Goal: Transaction & Acquisition: Purchase product/service

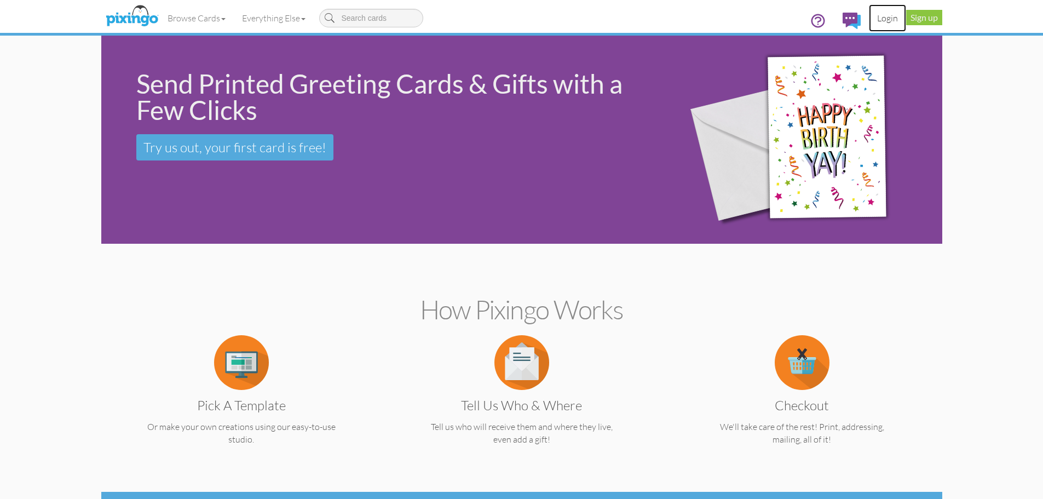
click at [878, 19] on link "Login" at bounding box center [887, 17] width 37 height 27
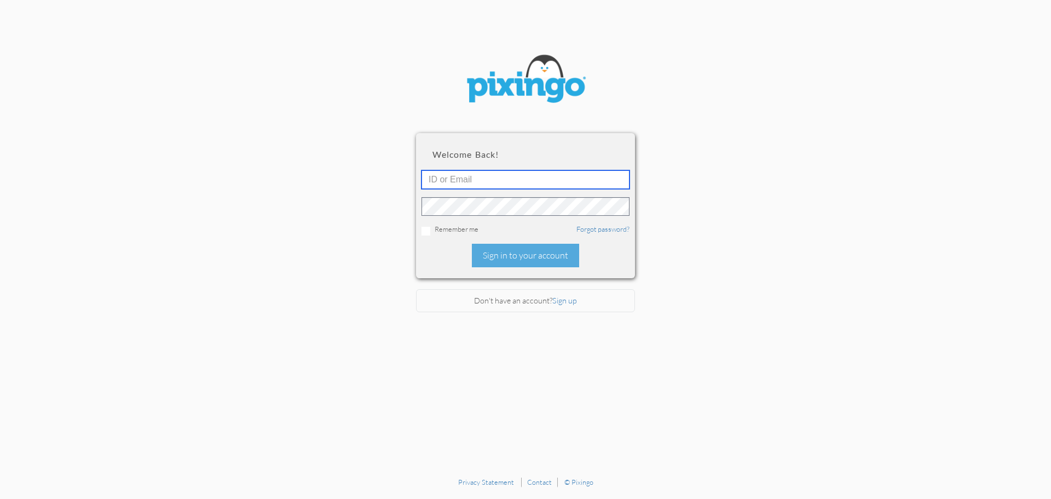
type input "5717"
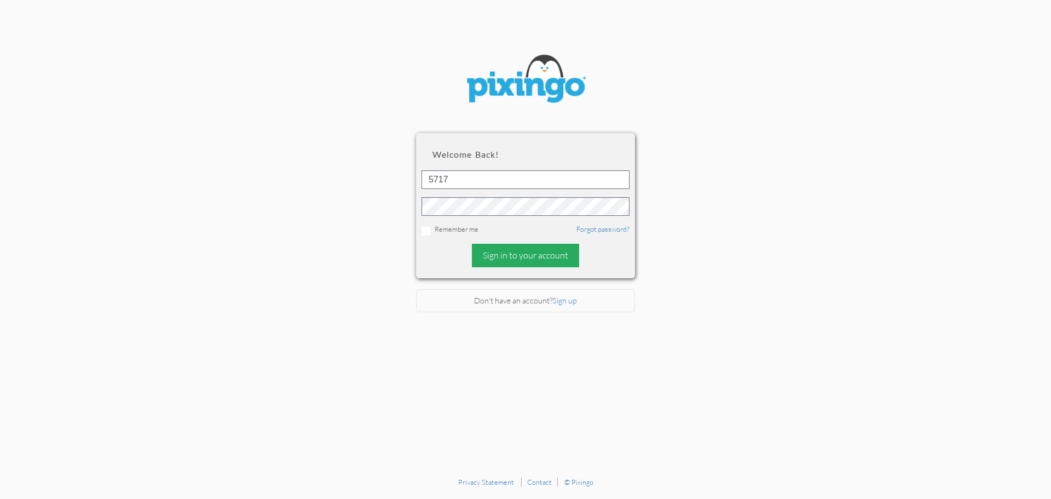
click at [534, 257] on div "Sign in to your account" at bounding box center [525, 256] width 107 height 24
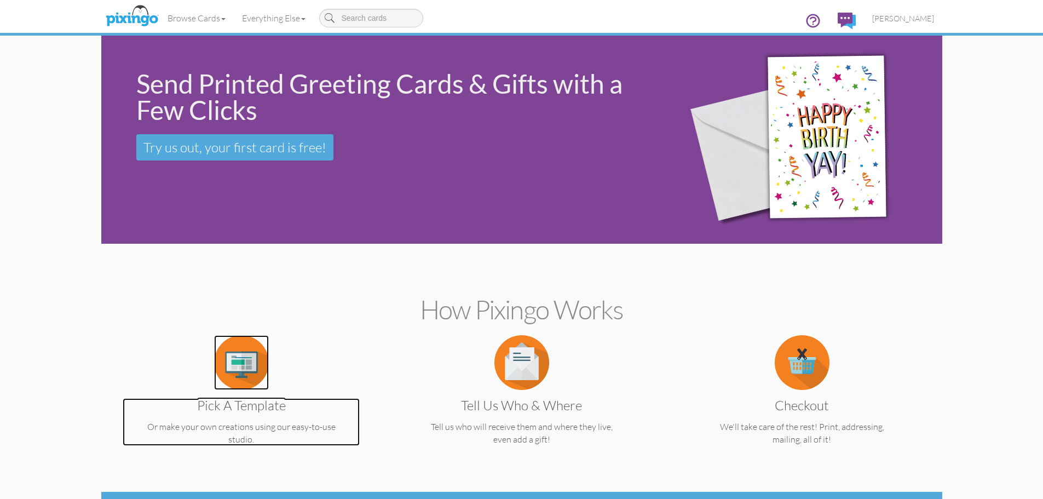
click at [238, 370] on img at bounding box center [241, 362] width 55 height 55
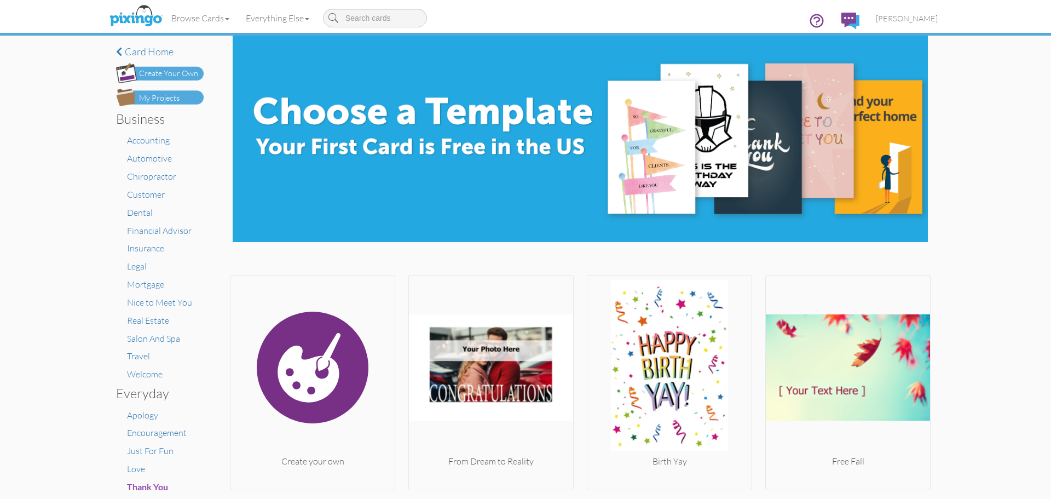
click at [167, 94] on div "My Projects" at bounding box center [159, 98] width 41 height 11
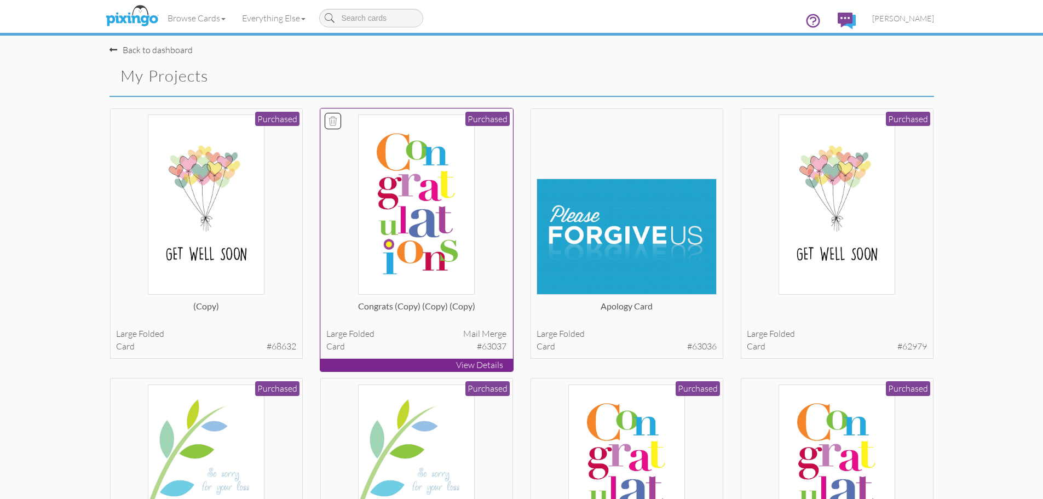
click at [403, 170] on img at bounding box center [416, 204] width 116 height 180
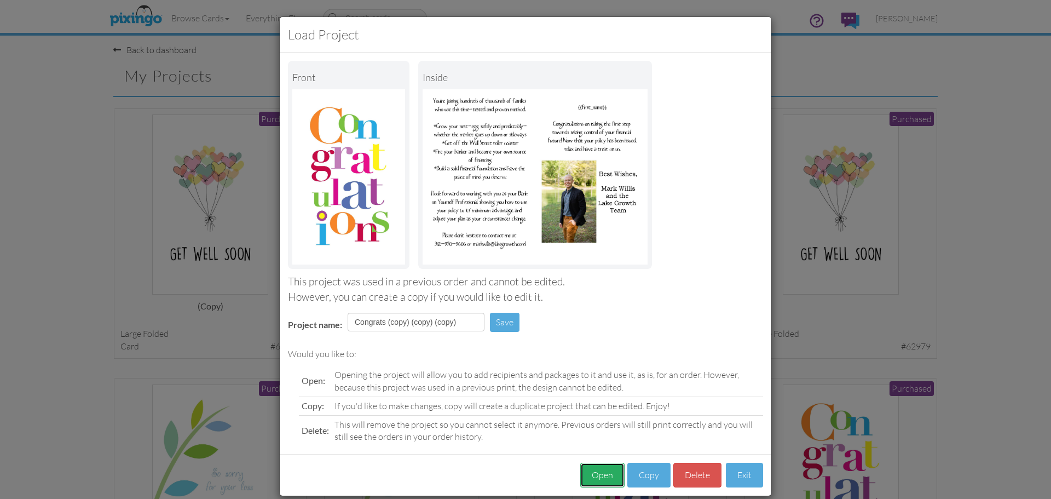
click at [597, 473] on button "Open" at bounding box center [602, 475] width 44 height 25
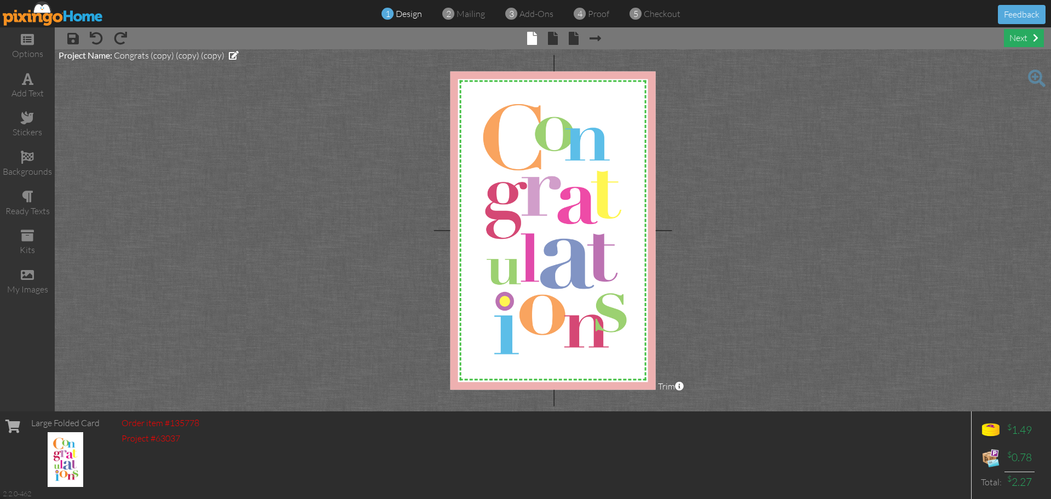
click at [1026, 39] on div "next" at bounding box center [1024, 38] width 40 height 18
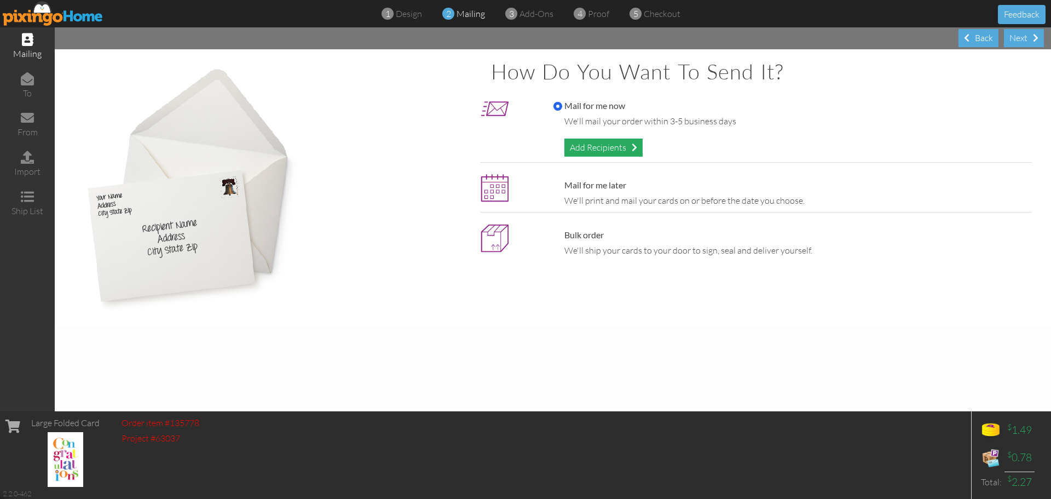
click at [599, 151] on div "Add Recipients" at bounding box center [603, 147] width 78 height 18
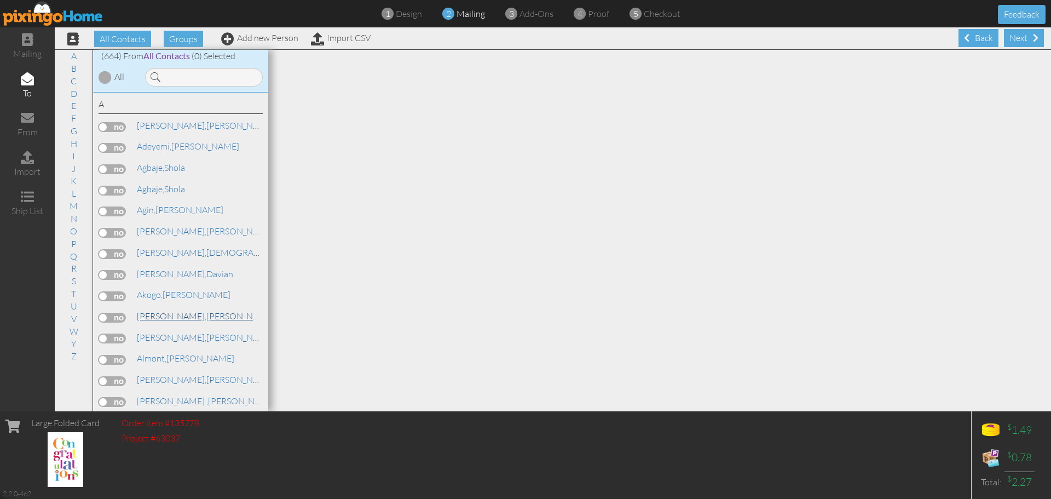
click at [159, 316] on span "[PERSON_NAME]," at bounding box center [172, 315] width 70 height 11
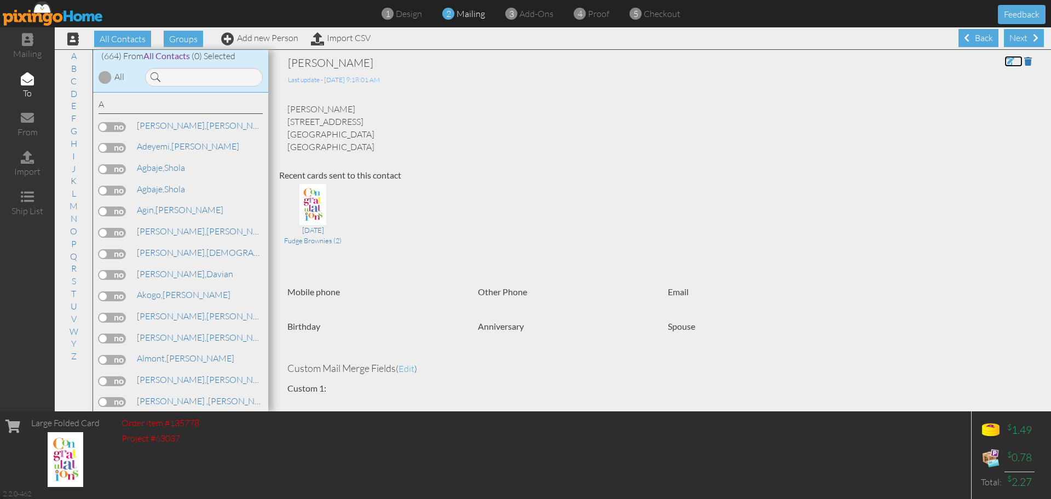
click at [1004, 60] on span at bounding box center [1009, 61] width 10 height 9
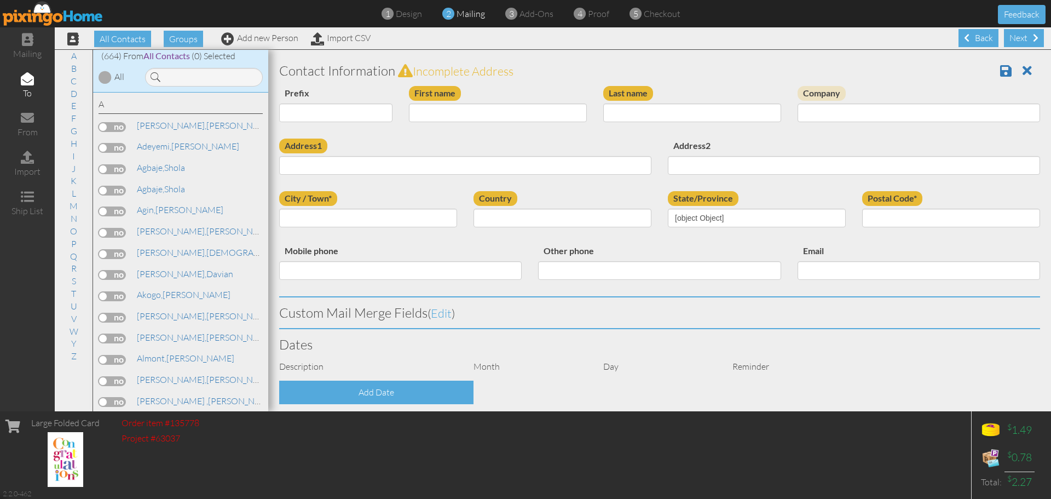
type input "Esther"
type input "[PERSON_NAME]"
type input "[STREET_ADDRESS]"
type input "Stephenville"
type input "76401"
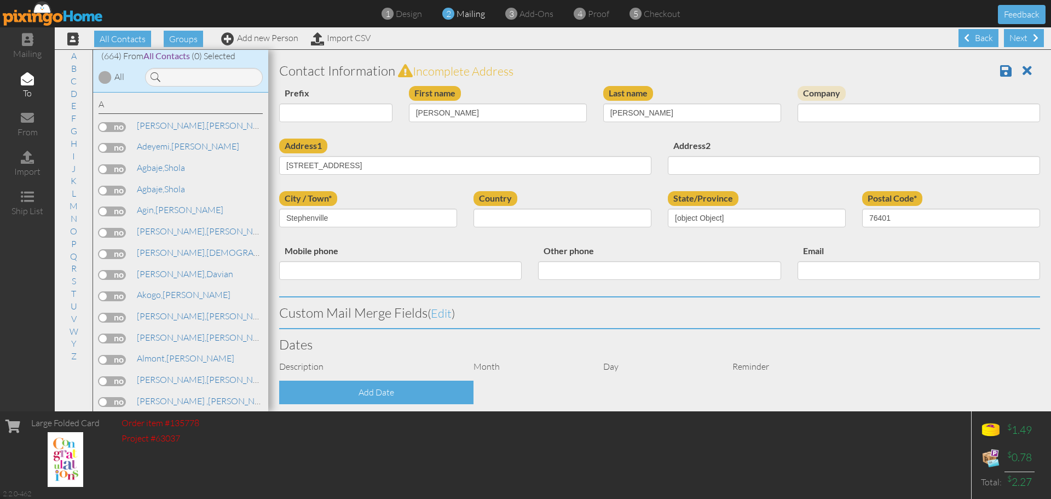
select select "object:3602"
select select "object:3847"
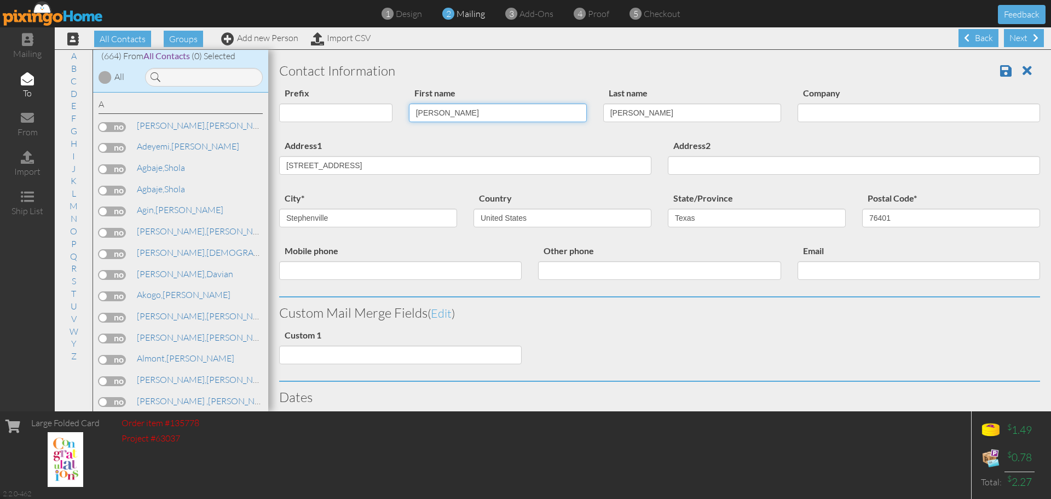
click at [428, 109] on input "Esther" at bounding box center [498, 112] width 178 height 19
type input "[PERSON_NAME]"
click at [1000, 68] on span at bounding box center [1005, 70] width 11 height 13
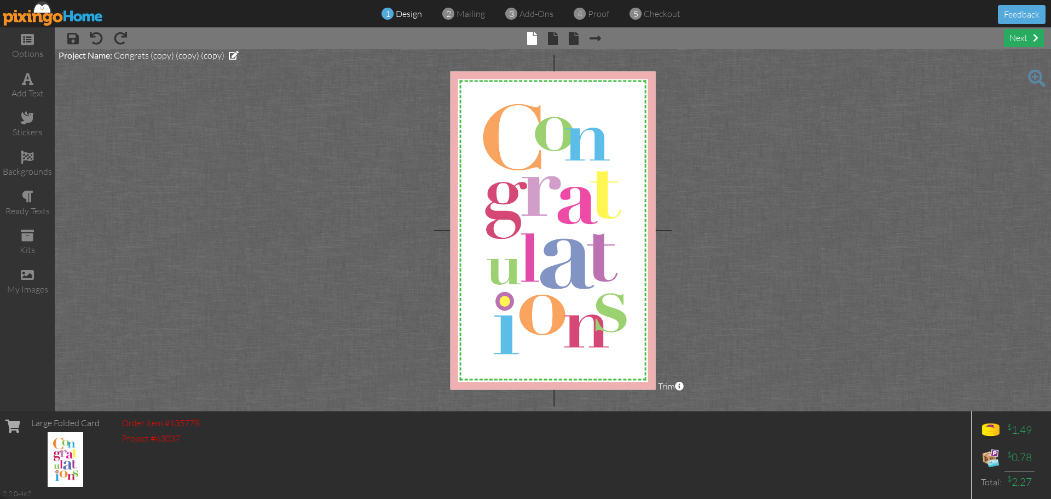
click at [1015, 38] on div "next" at bounding box center [1024, 38] width 40 height 18
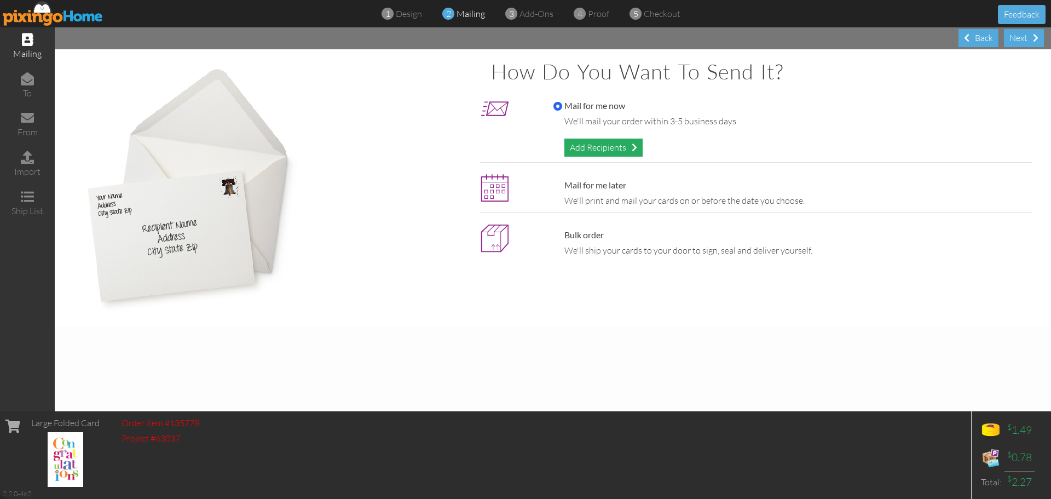
click at [615, 143] on div "Add Recipients" at bounding box center [603, 147] width 78 height 18
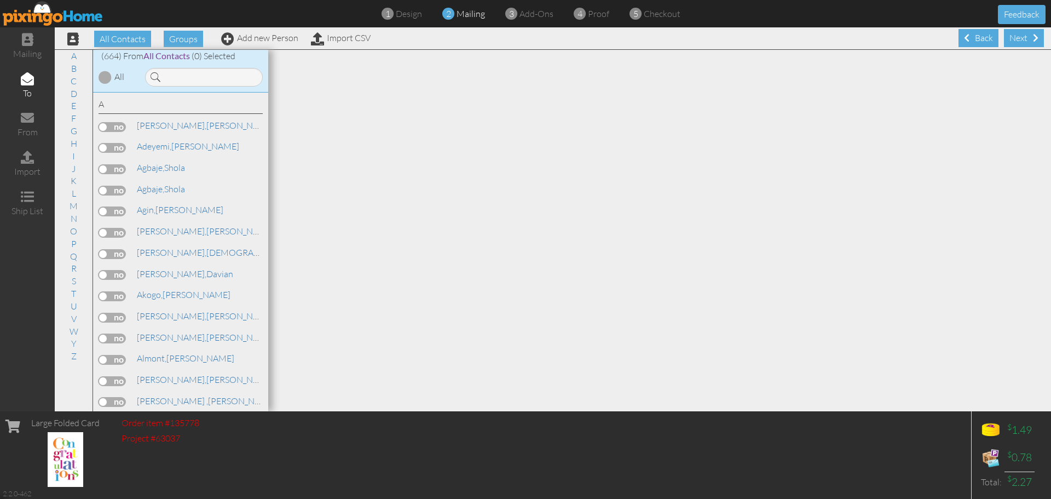
click at [120, 317] on label at bounding box center [112, 318] width 27 height 10
click at [0, 0] on input "checkbox" at bounding box center [0, 0] width 0 height 0
click at [1021, 39] on div "Next" at bounding box center [1024, 38] width 40 height 18
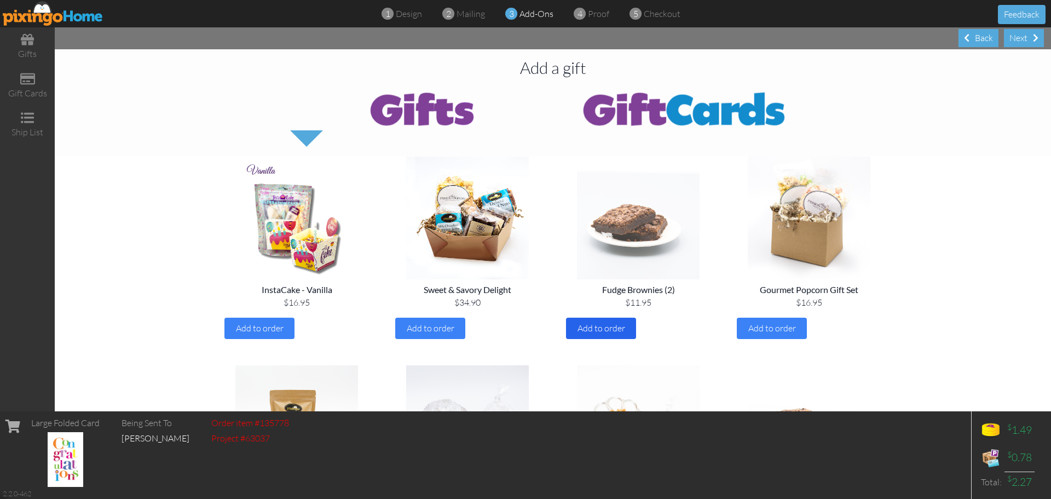
click at [568, 322] on div "Add to order" at bounding box center [601, 327] width 70 height 21
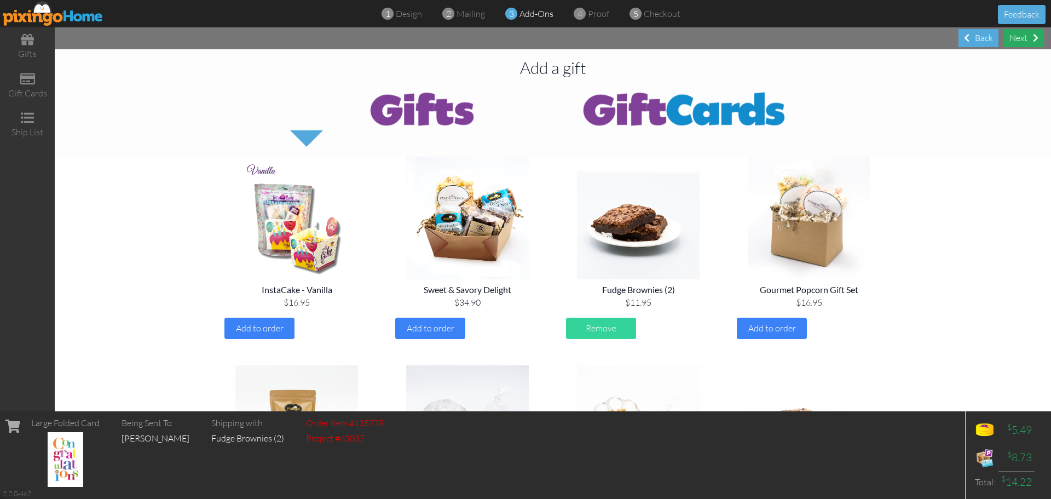
click at [1024, 40] on div "Next" at bounding box center [1024, 38] width 40 height 18
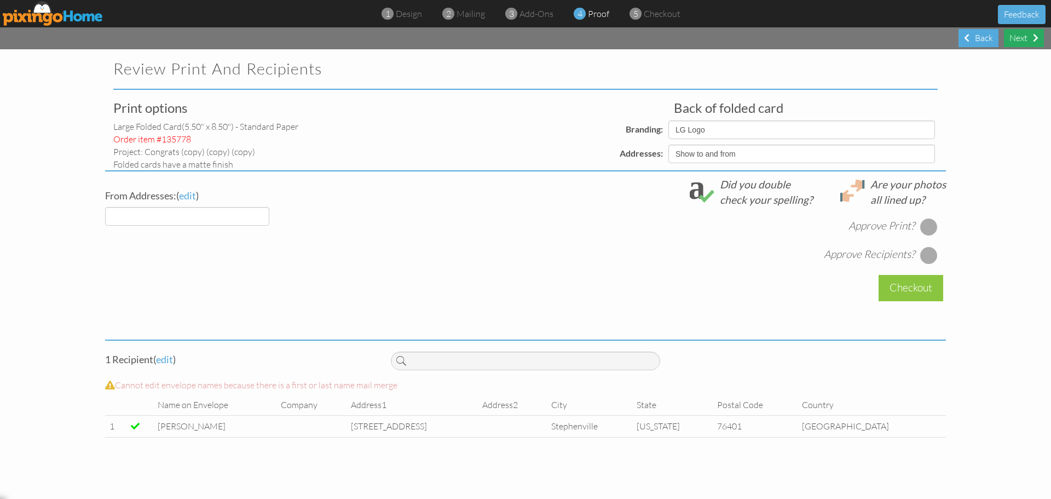
select select "object:2351"
select select "object:2354"
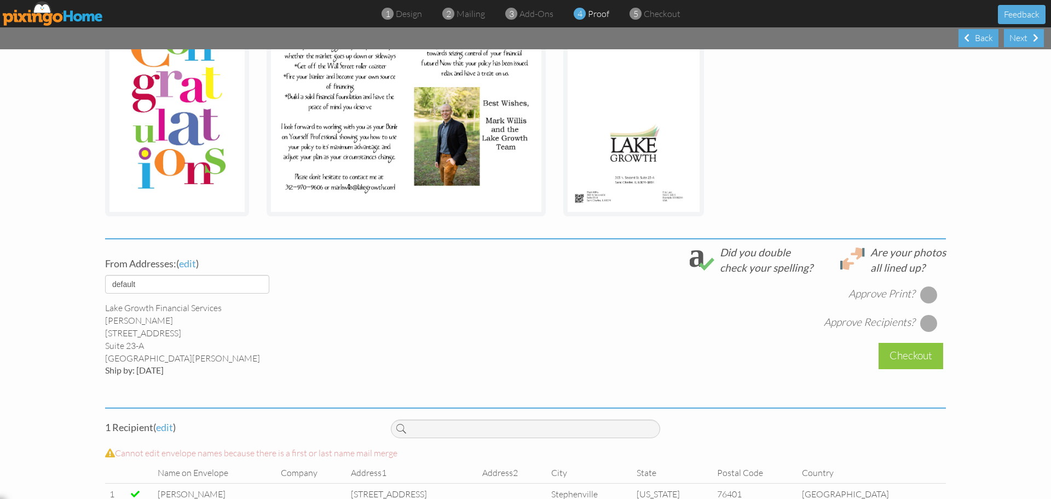
scroll to position [247, 0]
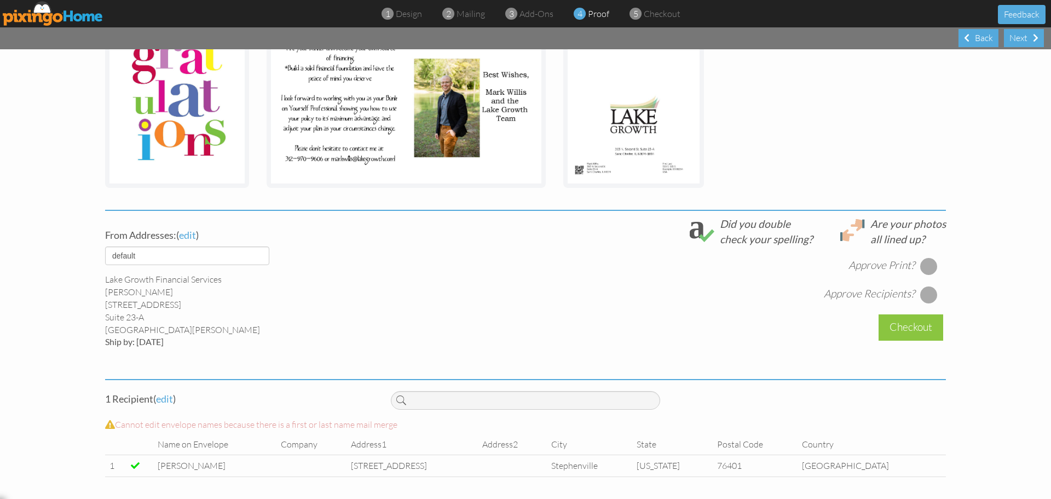
click at [920, 267] on div at bounding box center [929, 266] width 18 height 18
click at [926, 294] on div at bounding box center [929, 295] width 18 height 18
click at [916, 330] on div "Checkout" at bounding box center [910, 327] width 65 height 26
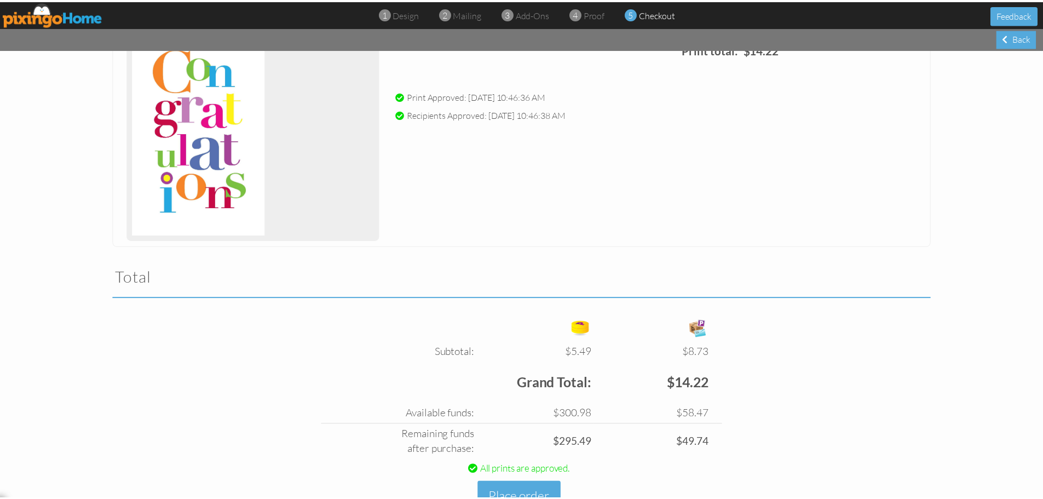
scroll to position [207, 0]
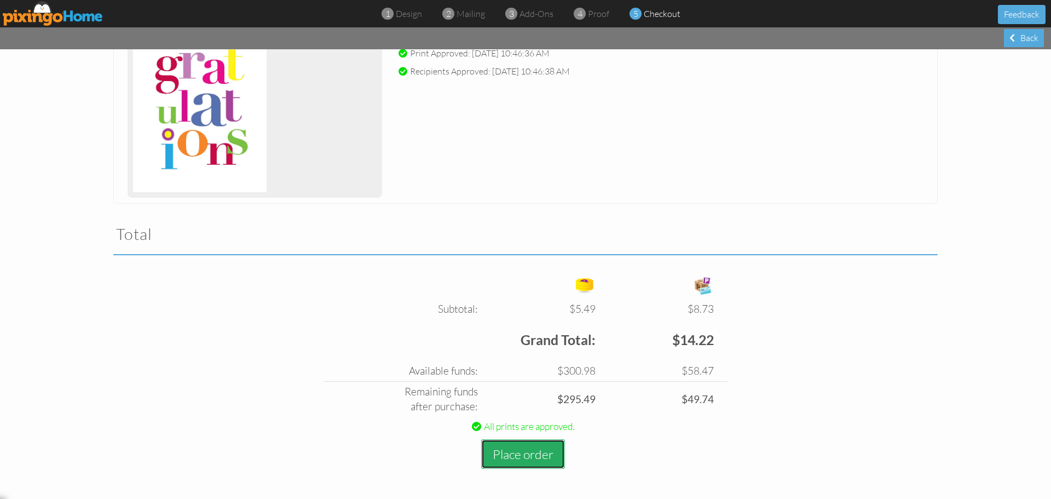
click at [515, 454] on button "Place order" at bounding box center [523, 454] width 84 height 30
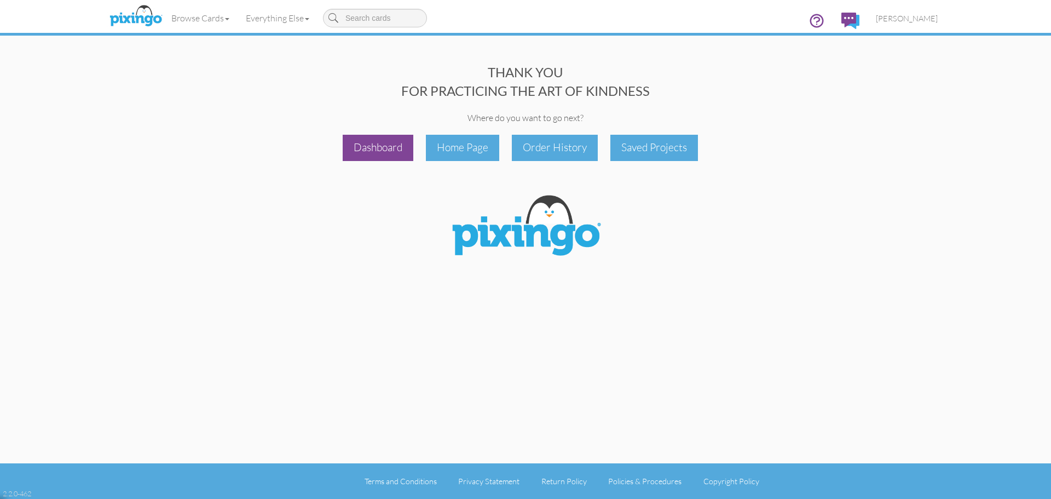
click at [379, 153] on div "Dashboard" at bounding box center [378, 148] width 71 height 26
